Goal: Transaction & Acquisition: Obtain resource

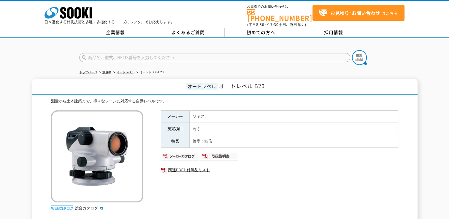
drag, startPoint x: 421, startPoint y: 0, endPoint x: 260, endPoint y: 173, distance: 235.5
click at [260, 173] on div "メーカー ソキア 測定項目 高さ 特長 倍率：32倍 関連PDF1 付属品リスト" at bounding box center [280, 174] width 238 height 128
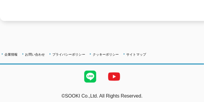
scroll to position [216, 0]
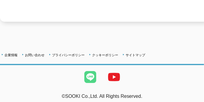
click at [91, 75] on img at bounding box center [90, 77] width 24 height 24
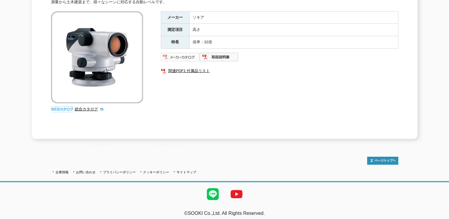
scroll to position [0, 0]
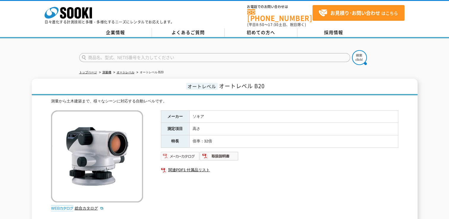
click at [181, 154] on img at bounding box center [180, 156] width 39 height 10
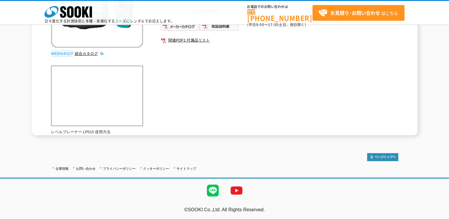
scroll to position [8, 0]
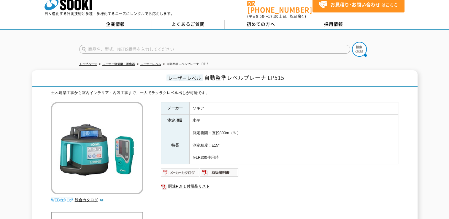
click at [179, 101] on img at bounding box center [180, 173] width 39 height 10
